Goal: Information Seeking & Learning: Learn about a topic

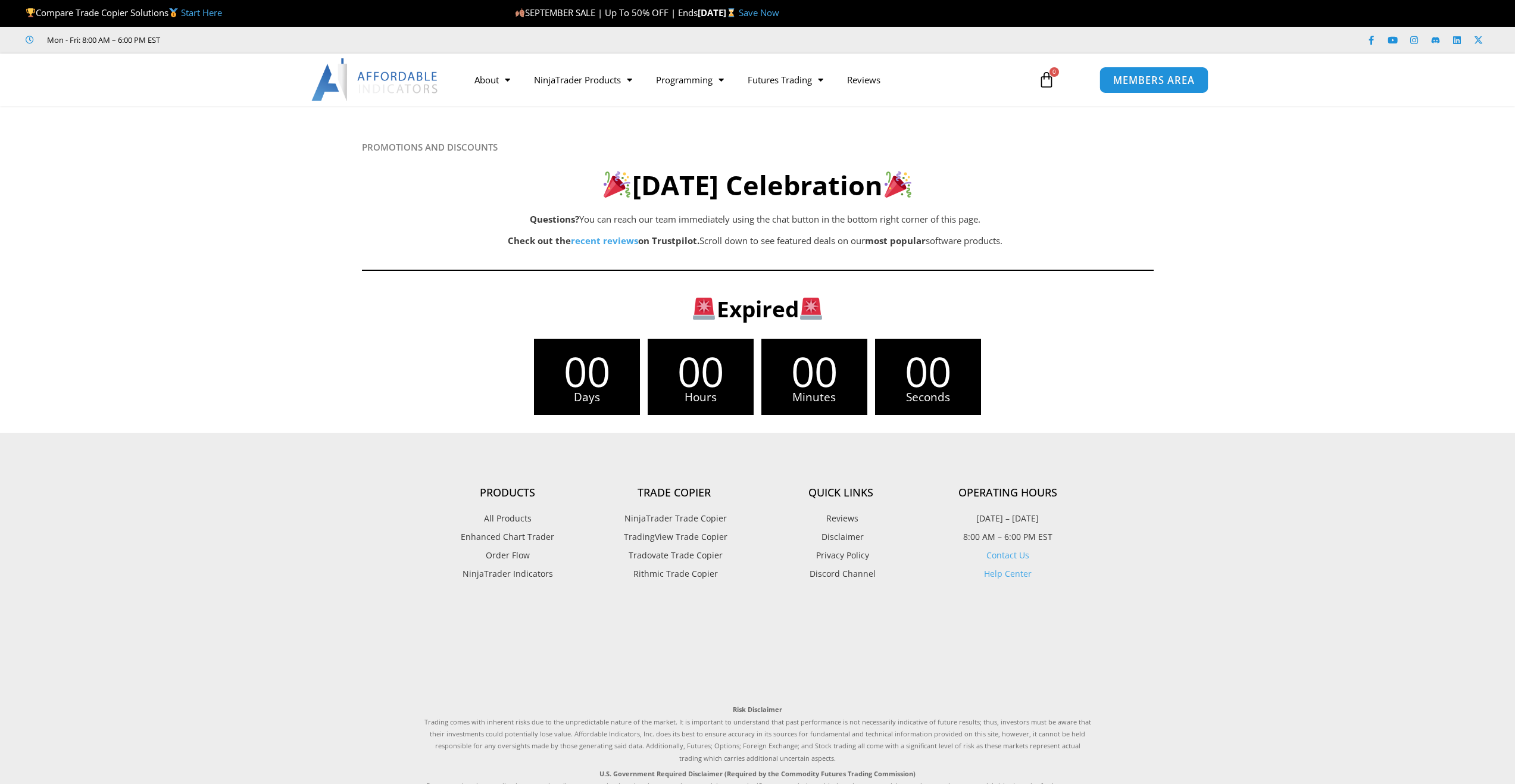
click at [1130, 78] on span "MEMBERS AREA" at bounding box center [1154, 80] width 82 height 10
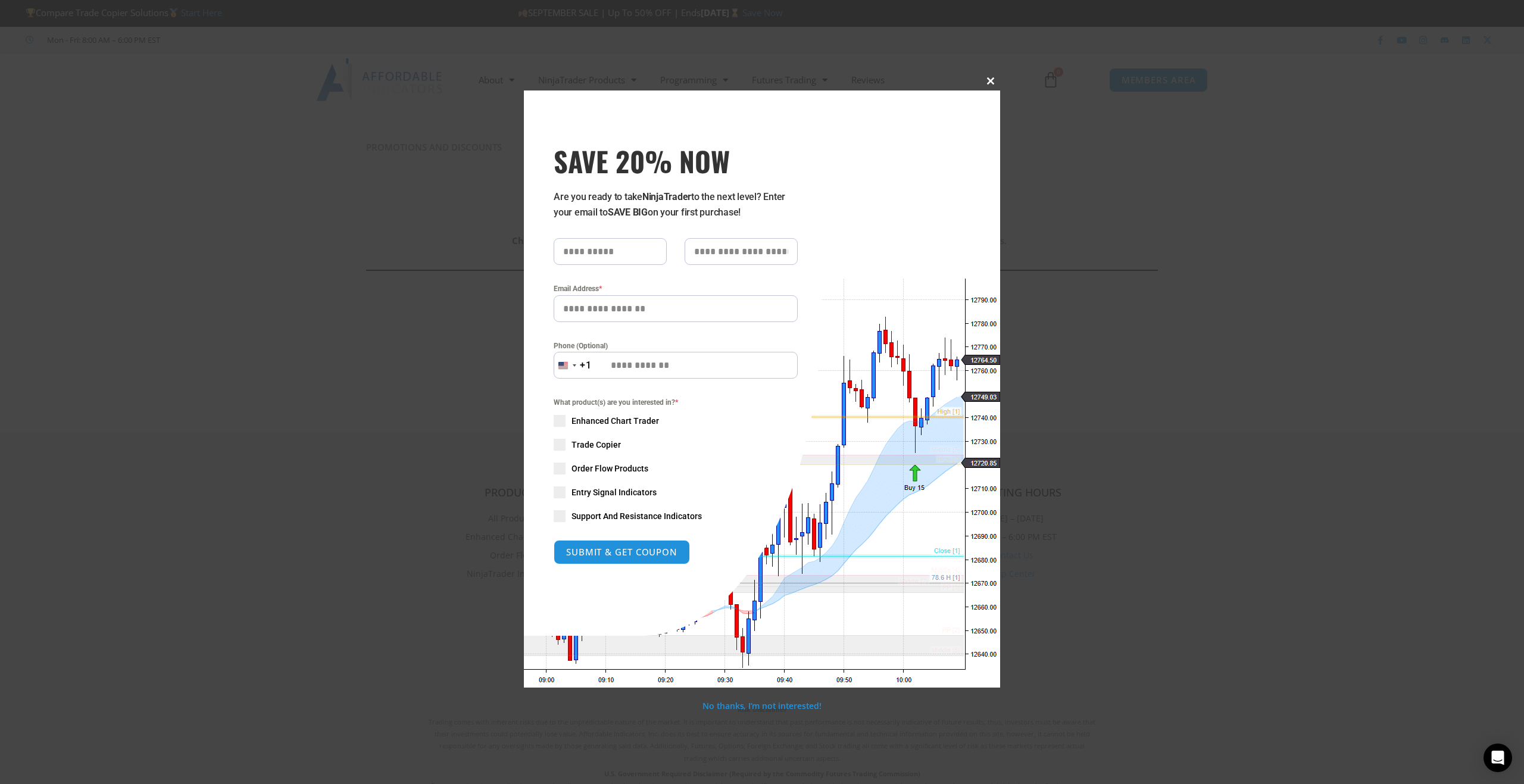
click at [993, 80] on span "SAVE 20% NOW popup" at bounding box center [991, 80] width 19 height 7
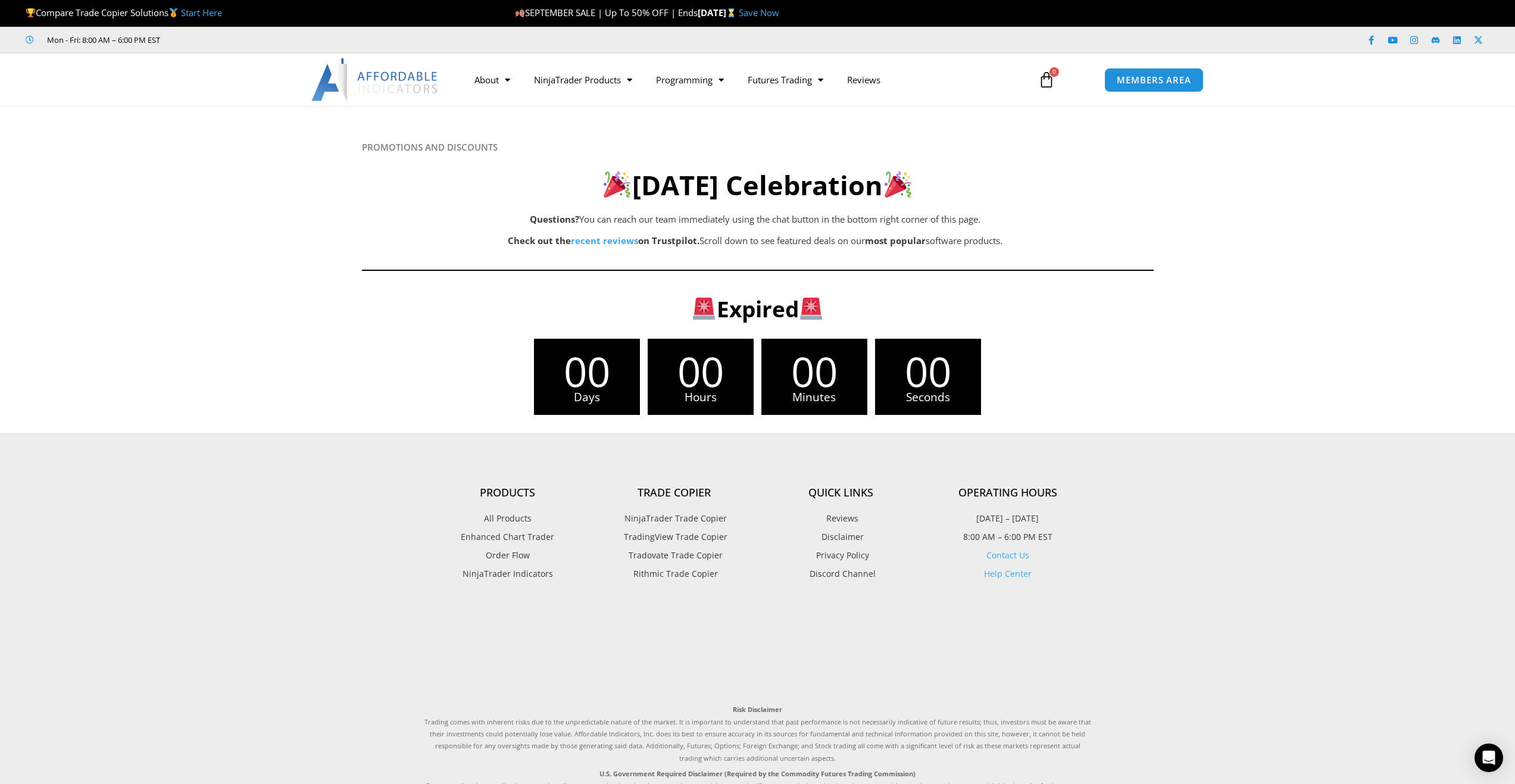
click at [178, 12] on img at bounding box center [173, 12] width 9 height 9
click at [209, 12] on link "Start Here" at bounding box center [201, 12] width 41 height 12
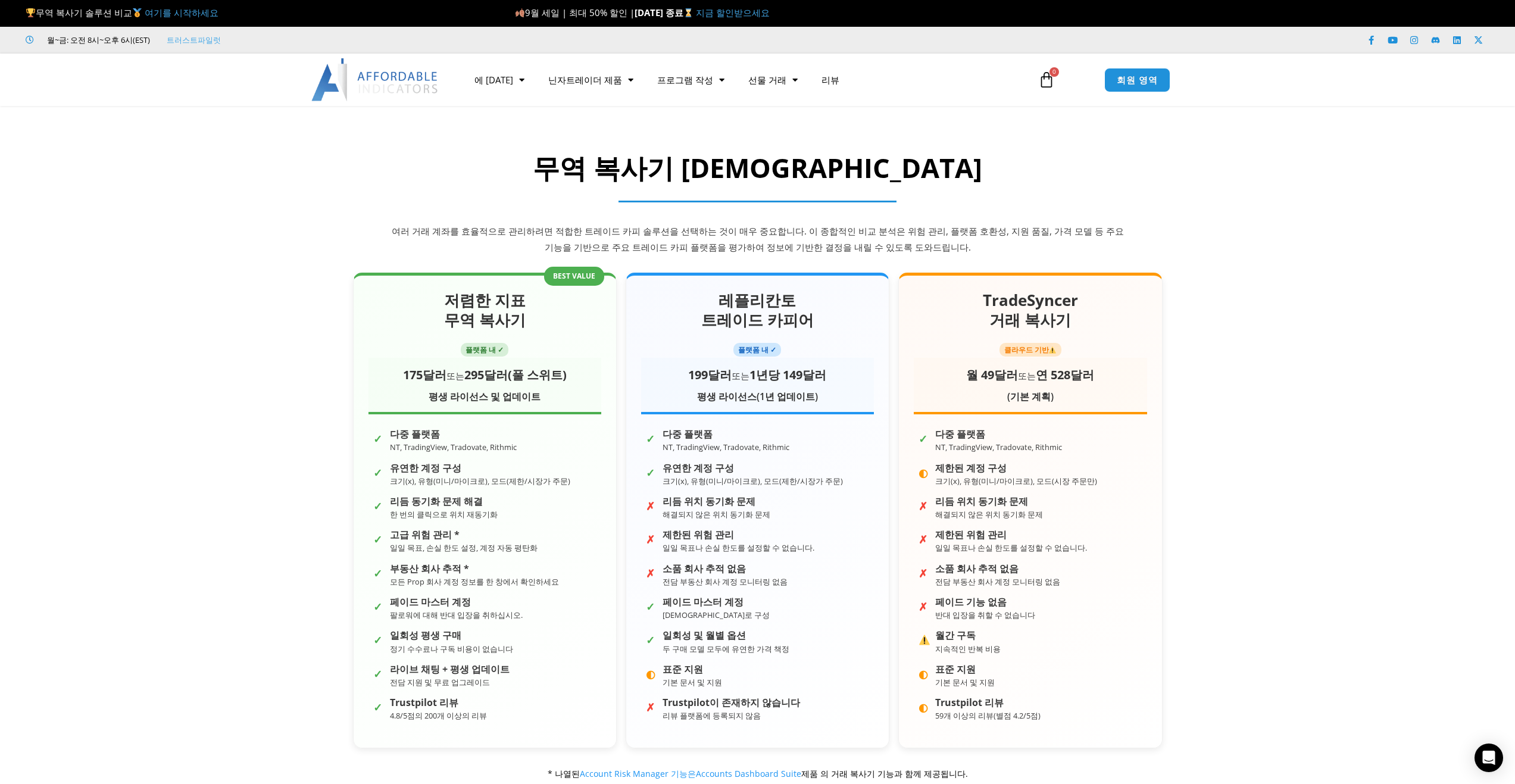
click at [1291, 365] on section "저렴한 지표 무역 복사기 플랫폼 내 ✓ 175달러 또는 295달러(풀 스위트) 평생 라이선스 및 업데이트 ✓ 다중 플랫폼 NT, Trading…" at bounding box center [758, 527] width 1515 height 545
click at [1134, 81] on font "회원 영역" at bounding box center [1137, 78] width 44 height 13
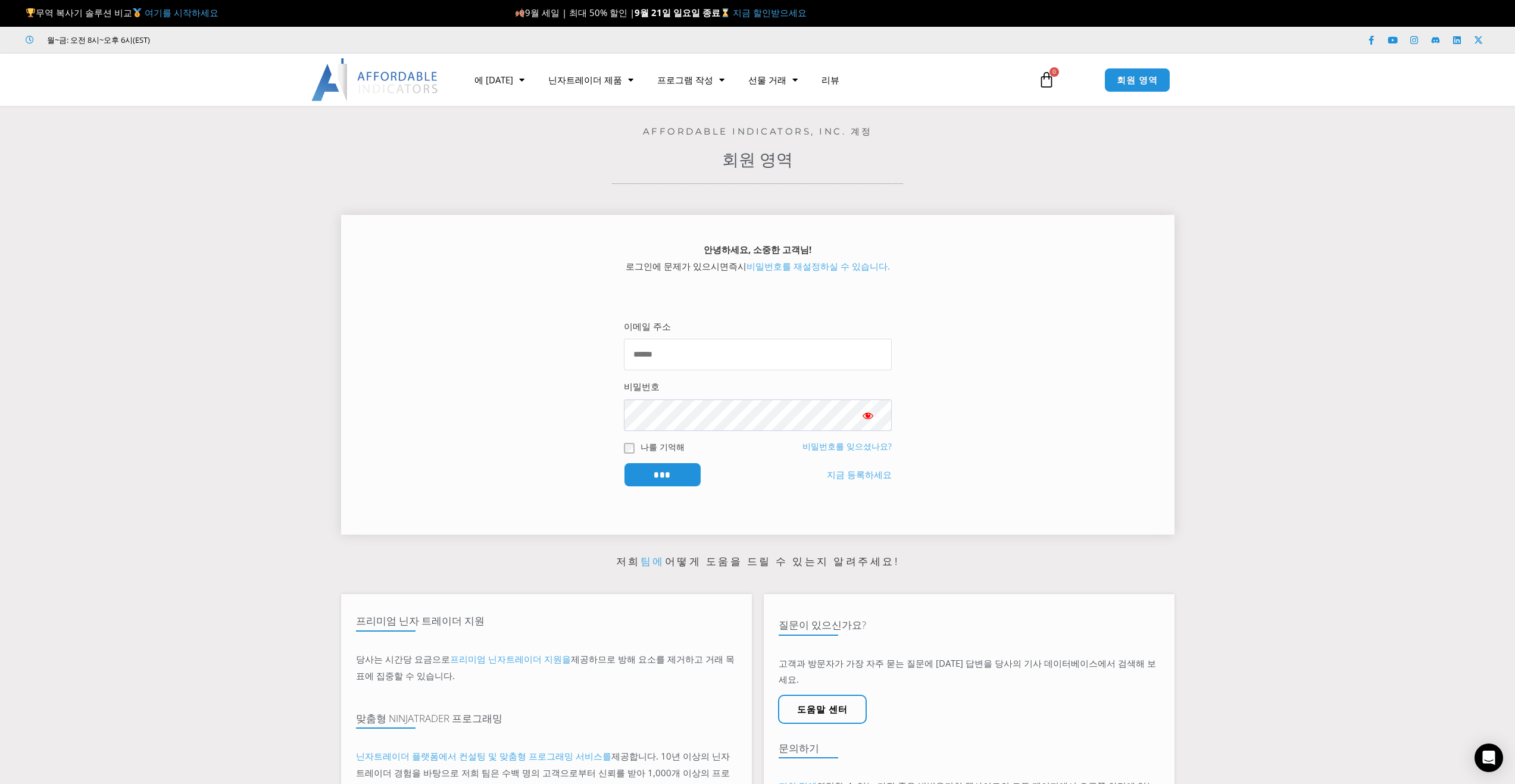
click at [725, 363] on input "이메일 주소" at bounding box center [758, 355] width 268 height 31
type input "**********"
click at [650, 478] on input "***" at bounding box center [662, 474] width 82 height 26
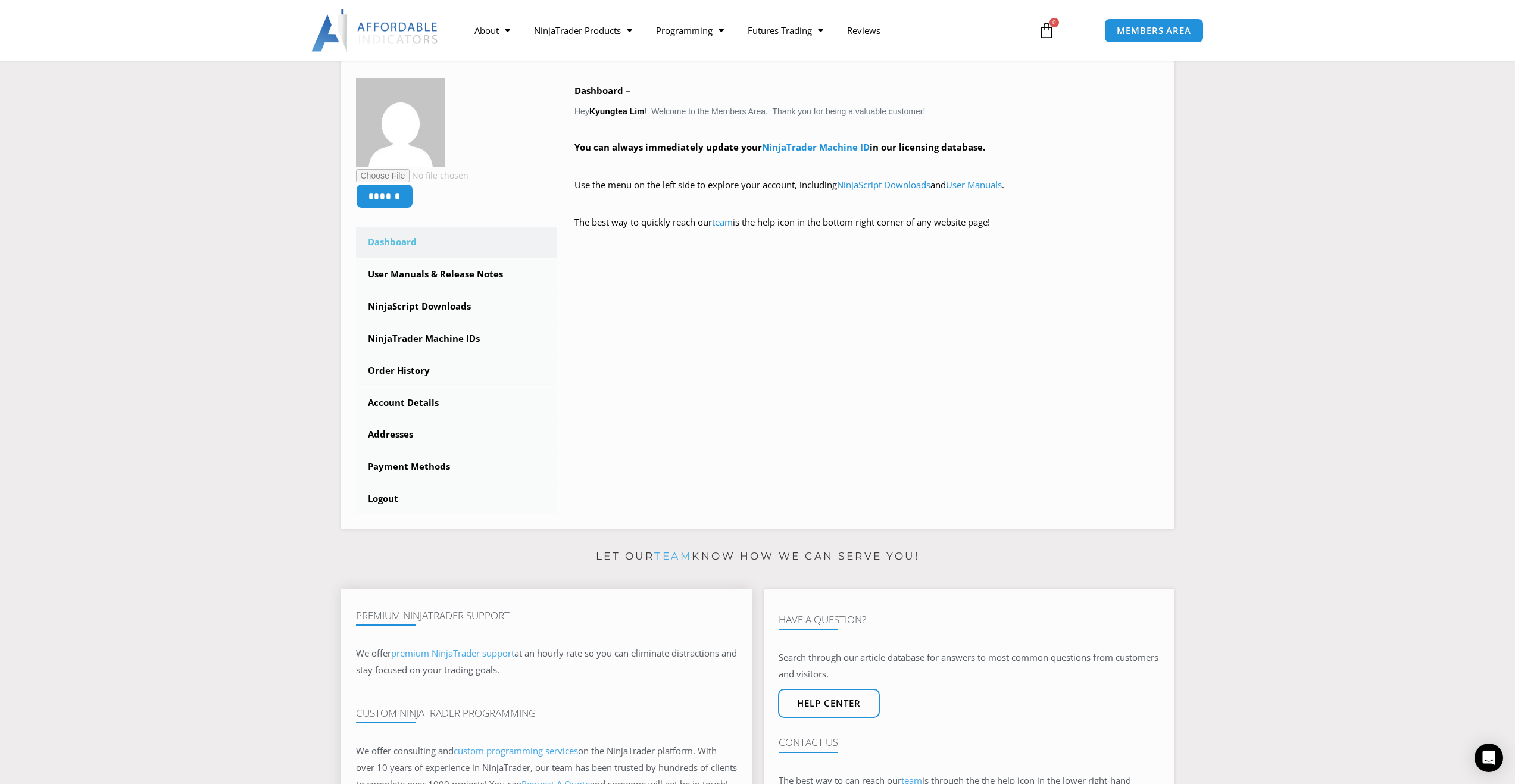
scroll to position [357, 0]
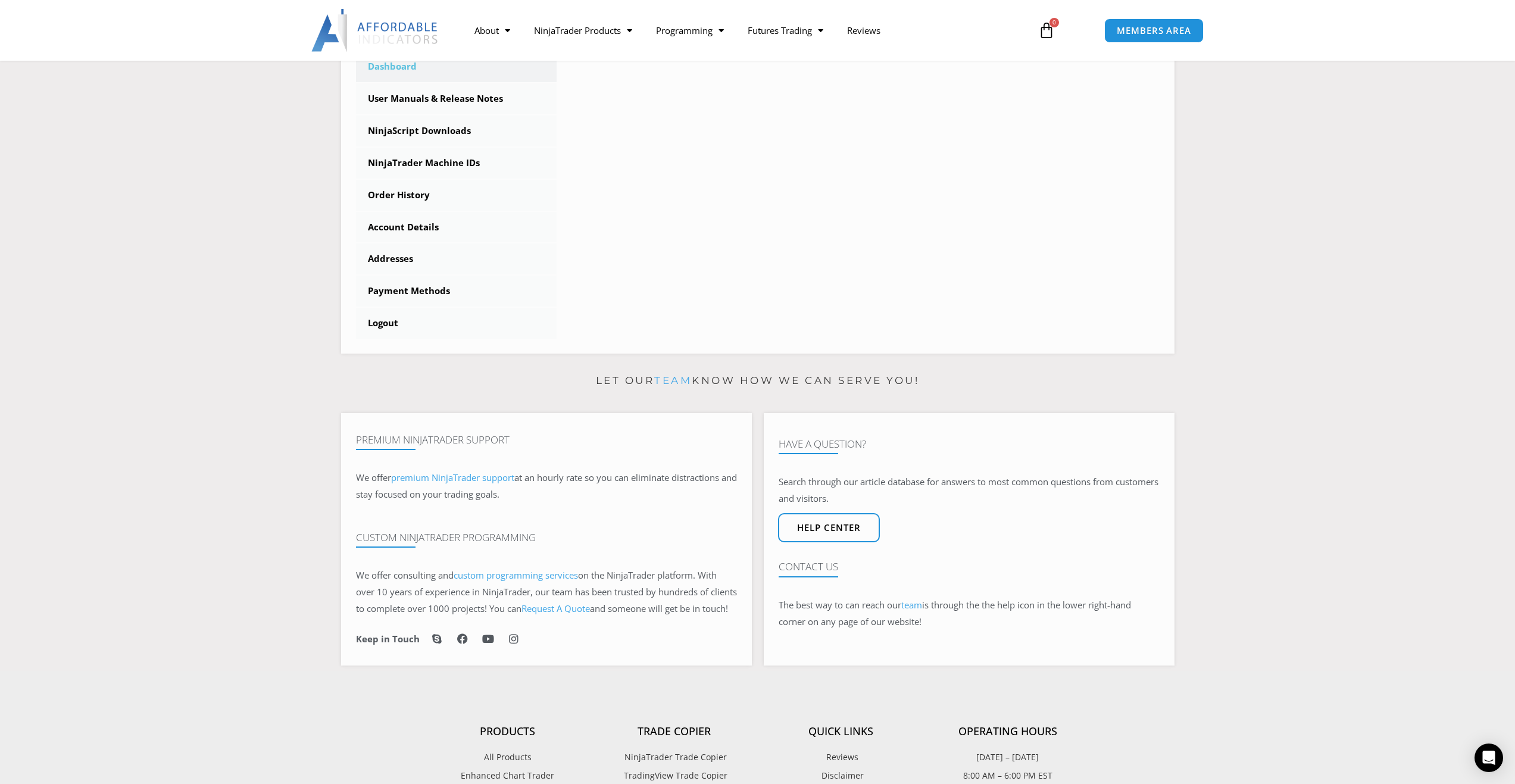
drag, startPoint x: 213, startPoint y: 530, endPoint x: 132, endPoint y: 495, distance: 88.2
click at [132, 495] on section "Let our team know how we can serve you! Premium NinjaTrader Support We offer pr…" at bounding box center [758, 522] width 1515 height 300
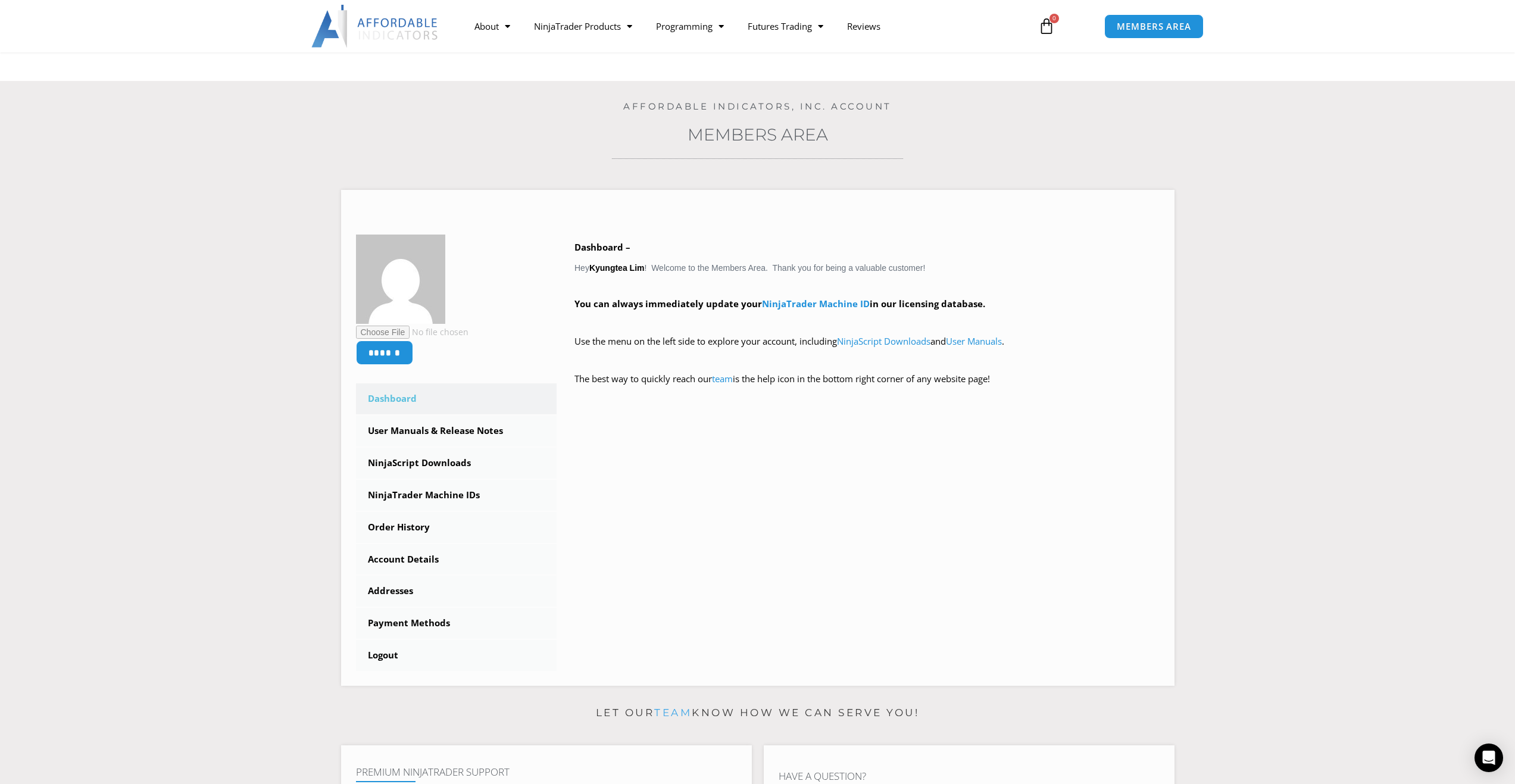
scroll to position [0, 0]
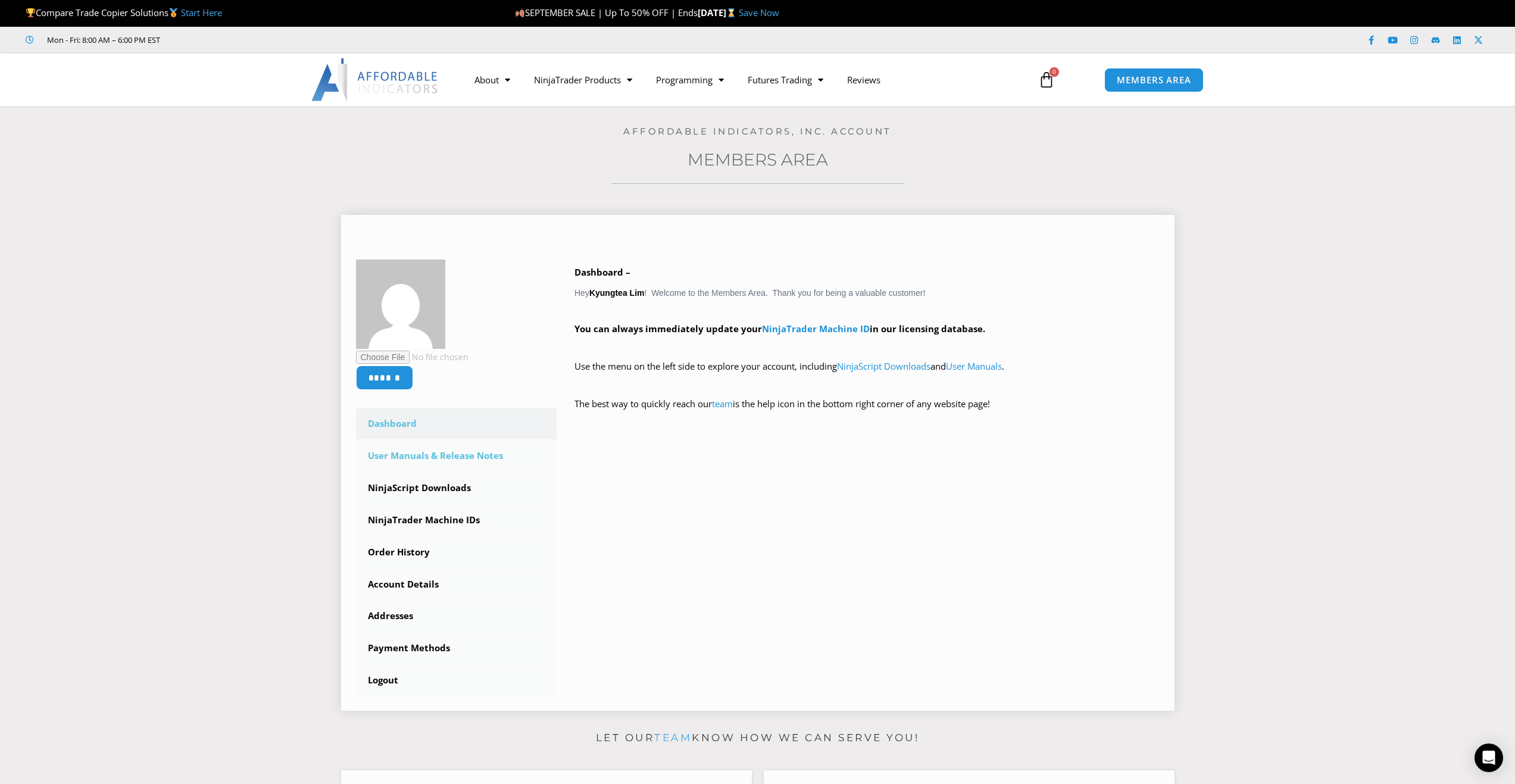
click at [446, 462] on link "User Manuals & Release Notes" at bounding box center [456, 455] width 201 height 31
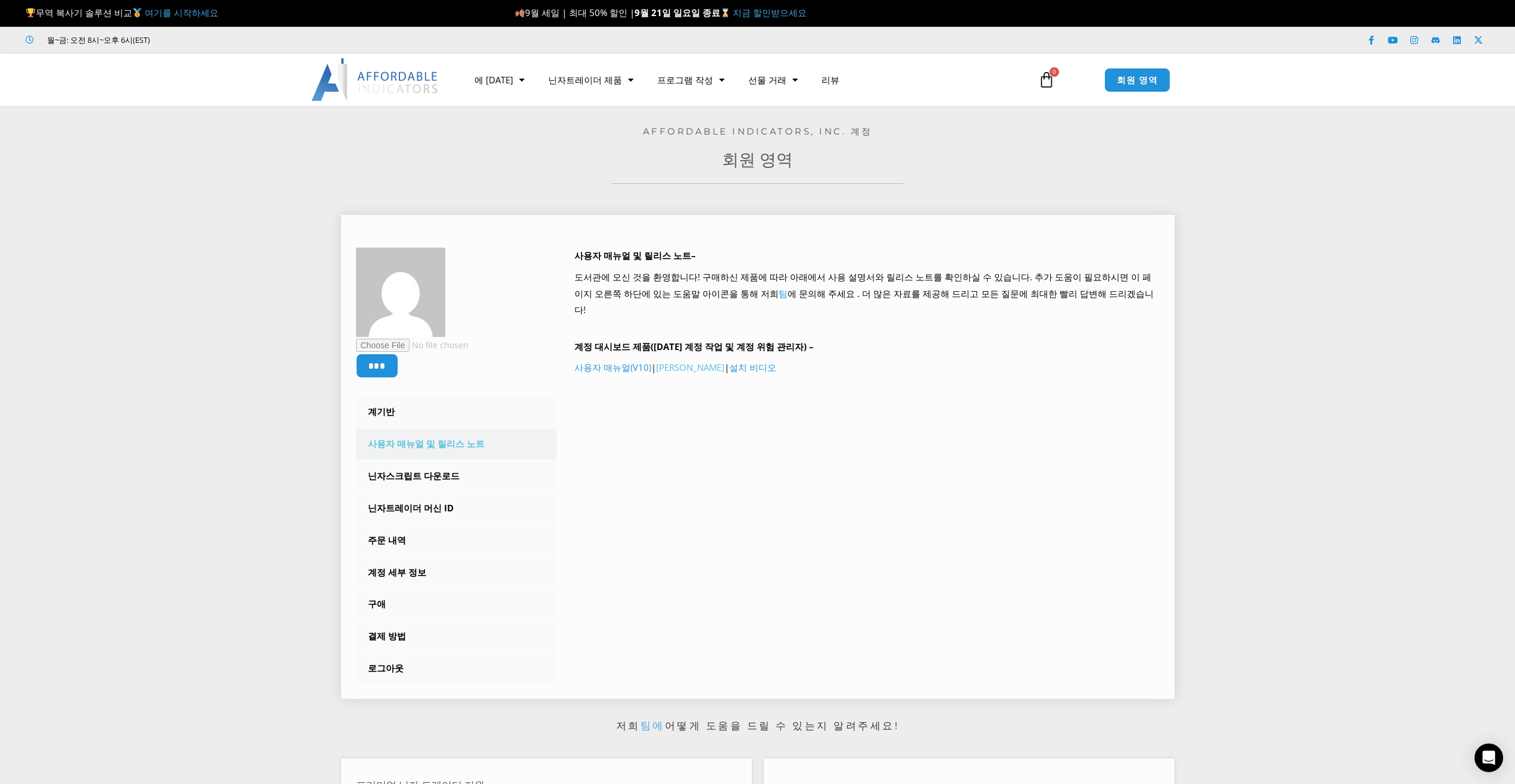
click at [680, 361] on font "[PERSON_NAME]" at bounding box center [690, 367] width 68 height 12
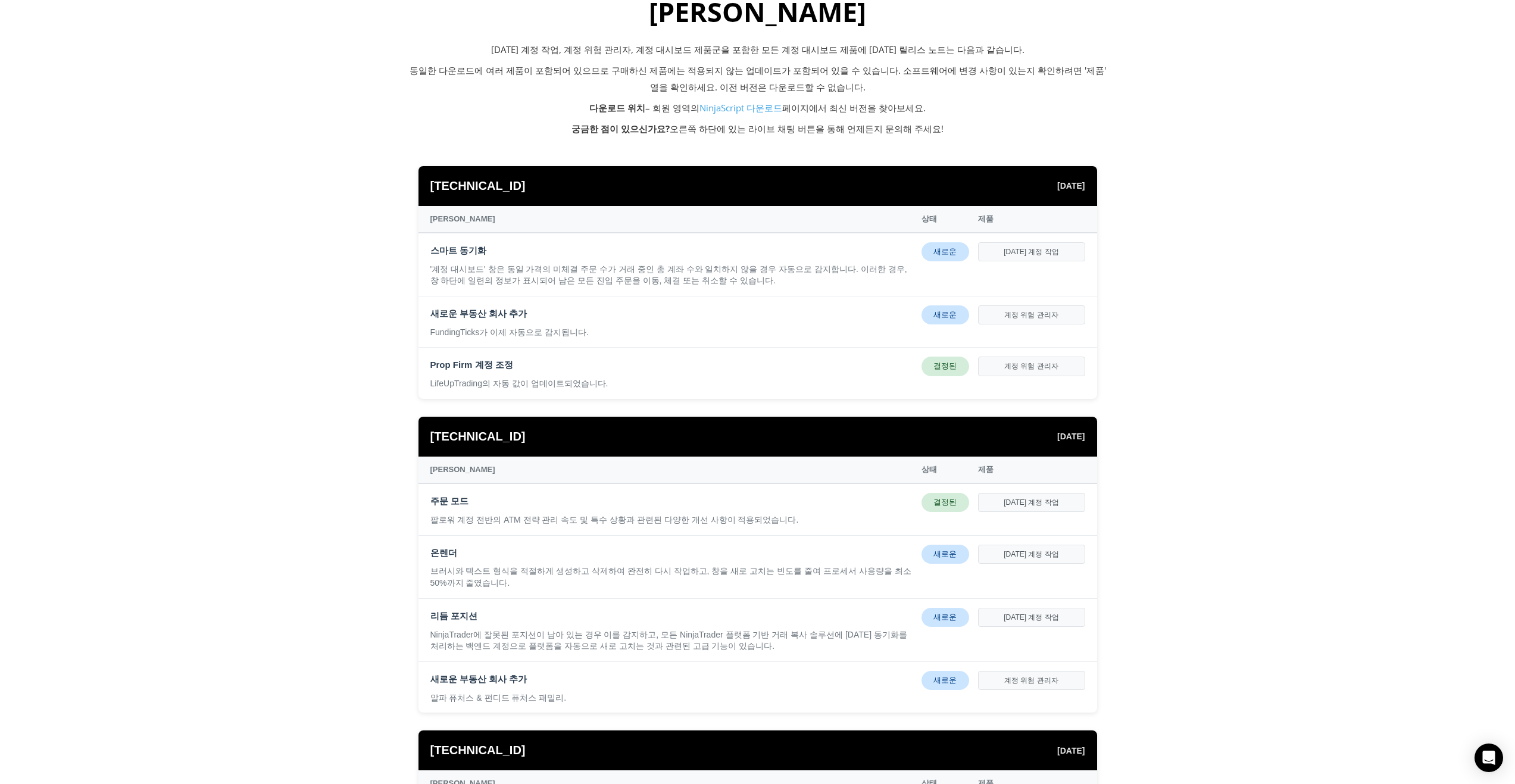
scroll to position [297, 0]
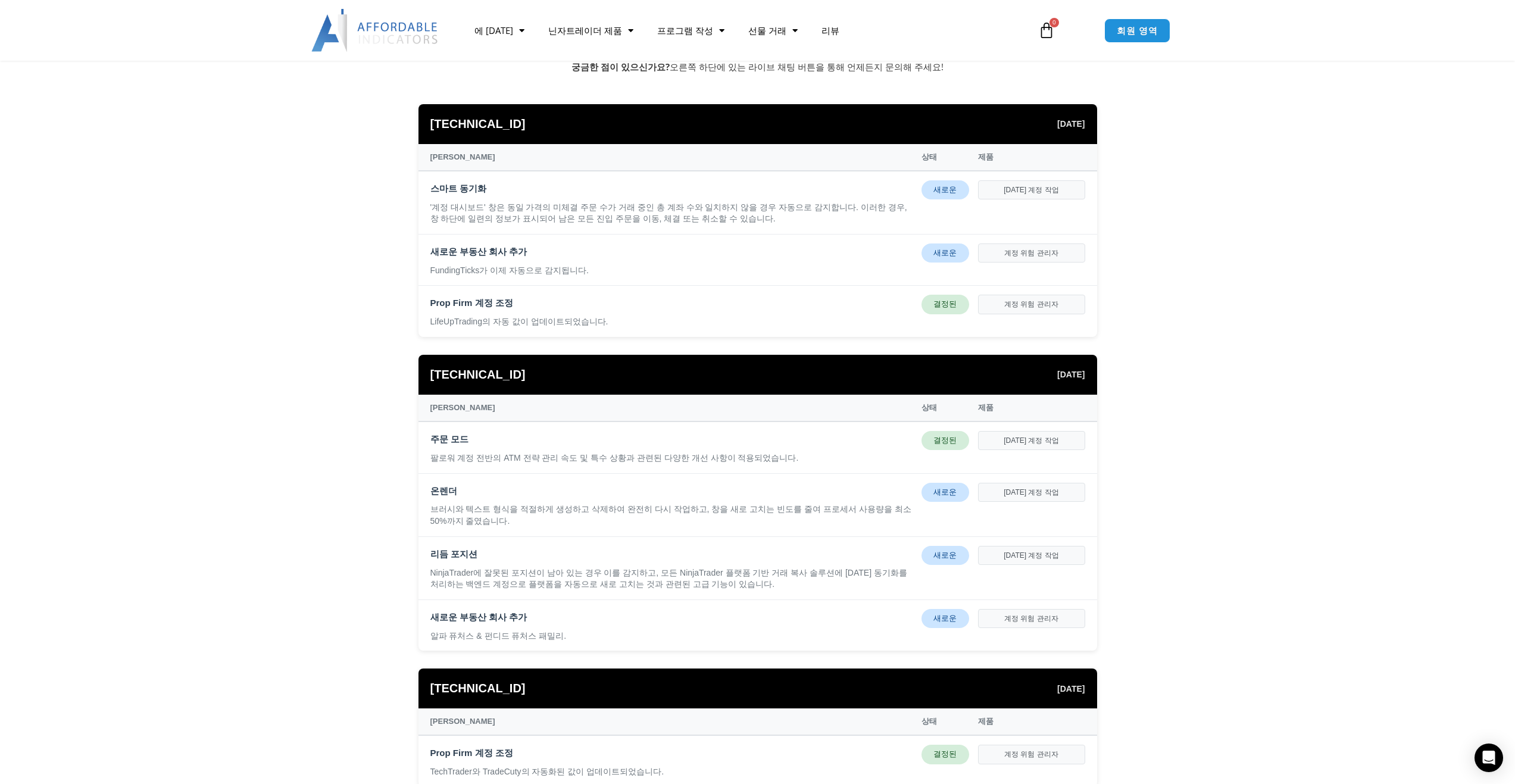
scroll to position [238, 0]
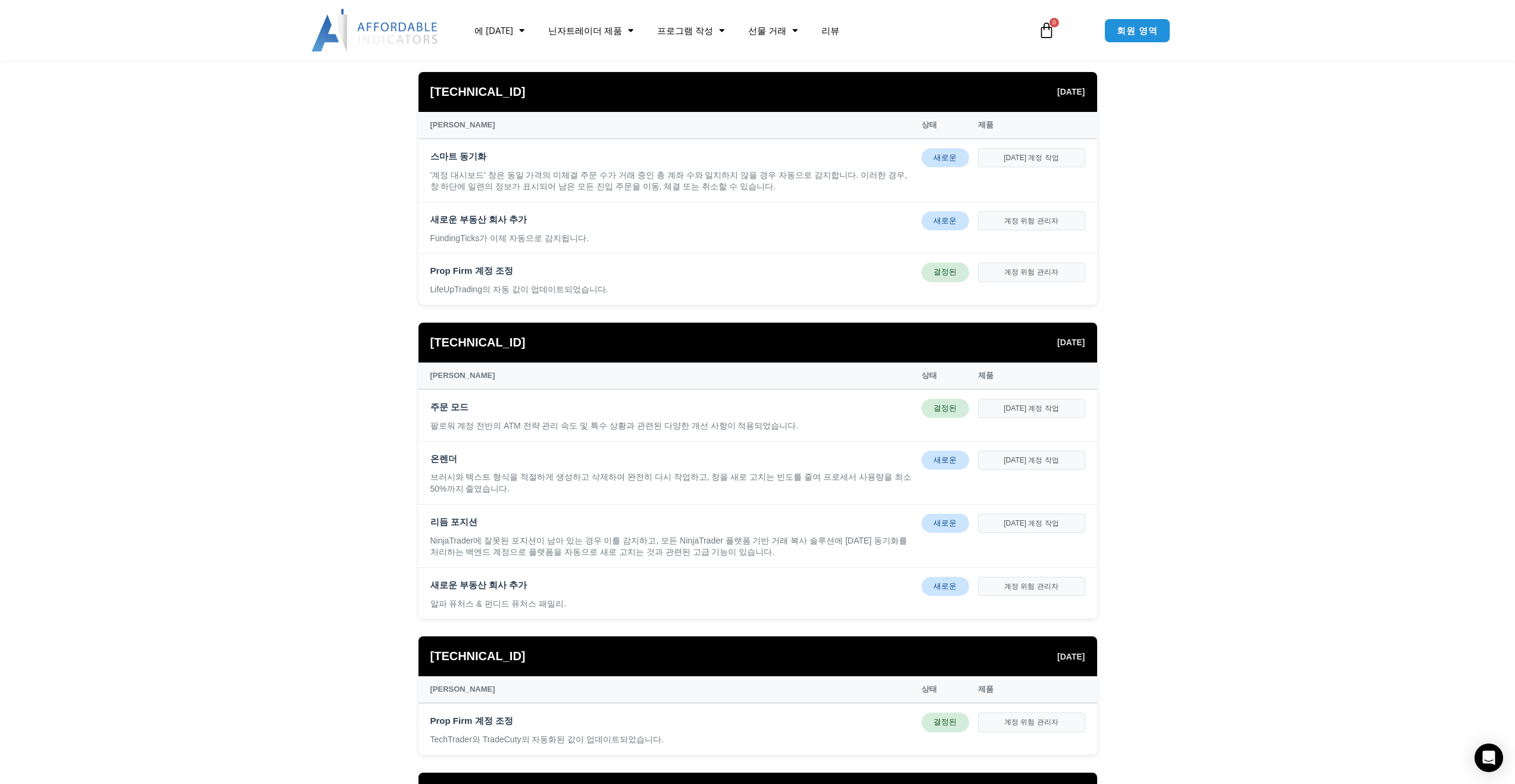
click at [1022, 411] on font "[DATE] 계정 작업" at bounding box center [1031, 408] width 55 height 8
drag, startPoint x: 944, startPoint y: 405, endPoint x: 928, endPoint y: 406, distance: 16.0
click at [929, 406] on div "결정된" at bounding box center [945, 408] width 48 height 19
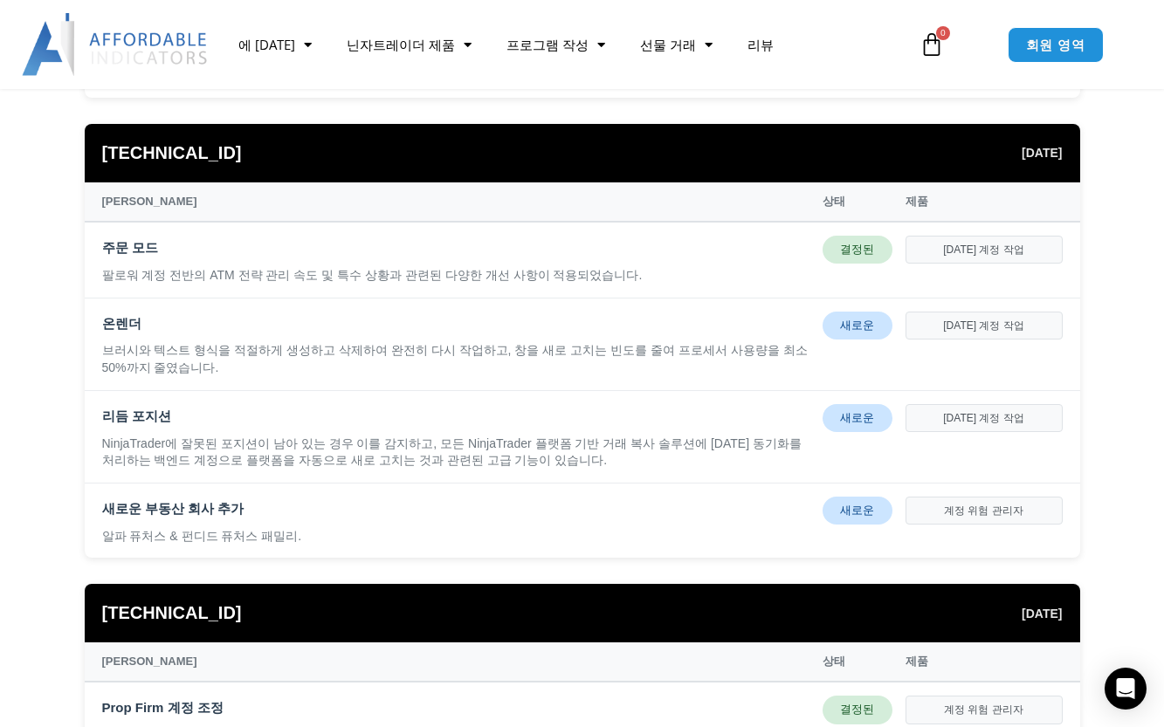
scroll to position [175, 0]
